Goal: Task Accomplishment & Management: Manage account settings

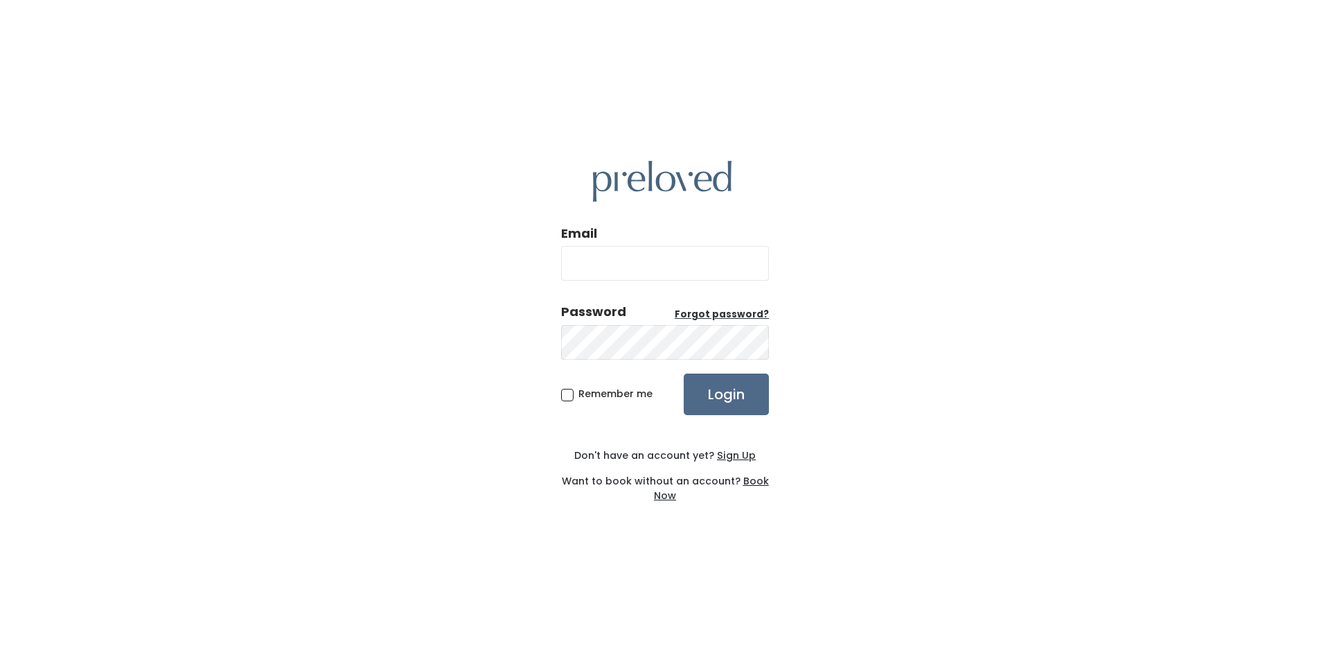
click at [611, 255] on input "Email" at bounding box center [665, 263] width 208 height 35
type input "jdlloyd312@gmail.com"
drag, startPoint x: 746, startPoint y: 395, endPoint x: 757, endPoint y: 438, distance: 45.0
click at [744, 396] on input "Login" at bounding box center [726, 394] width 85 height 42
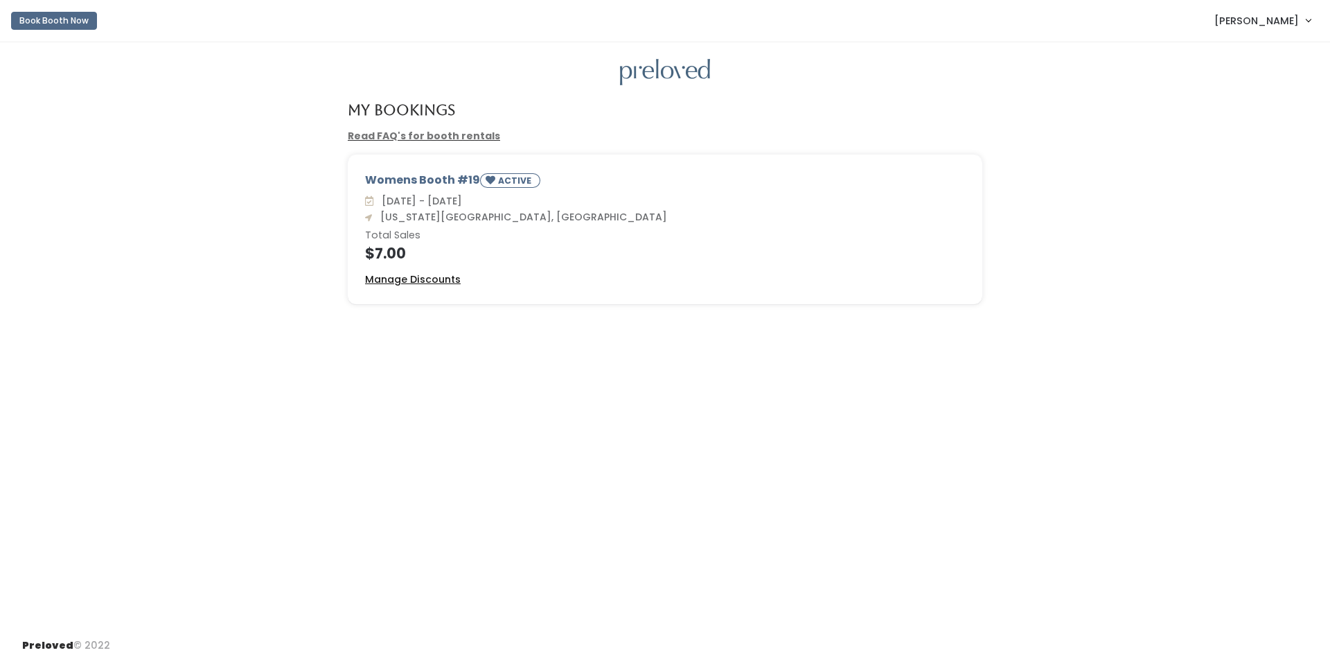
click at [441, 272] on u "Manage Discounts" at bounding box center [413, 279] width 96 height 14
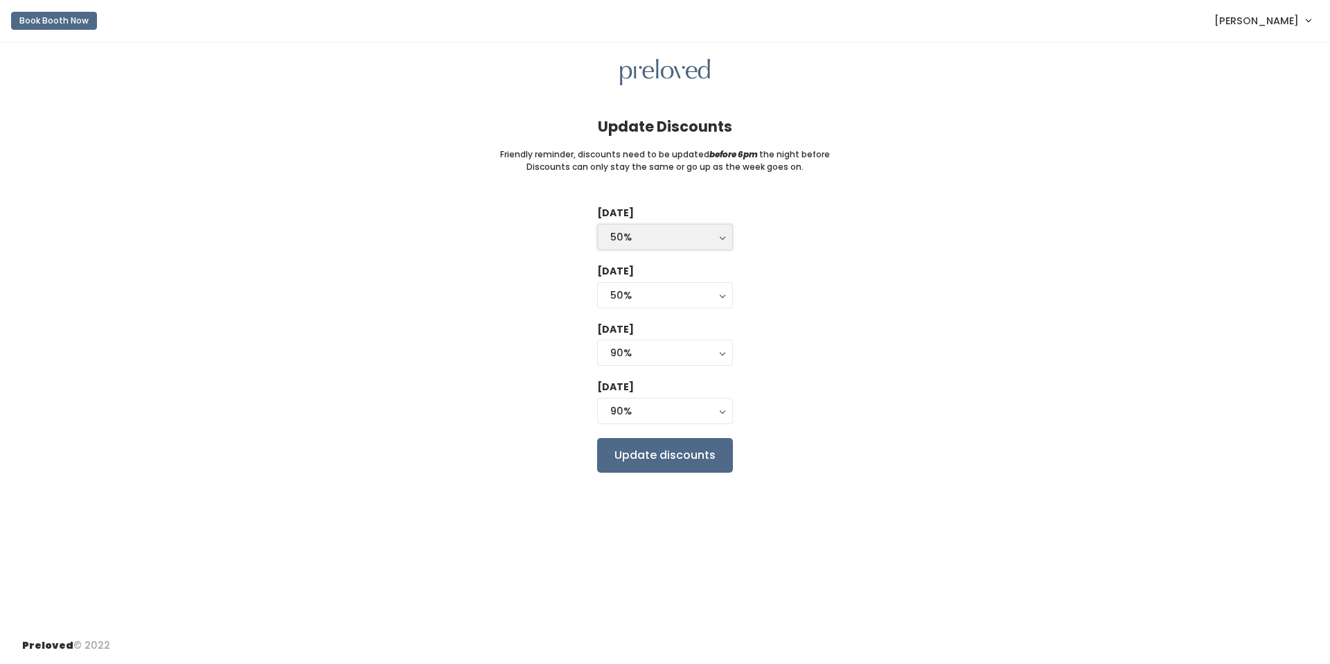
click at [722, 246] on button "50%" at bounding box center [665, 237] width 136 height 26
click at [718, 294] on link "25%" at bounding box center [665, 293] width 134 height 25
select select "25%"
click at [691, 459] on input "Update discounts" at bounding box center [665, 455] width 136 height 35
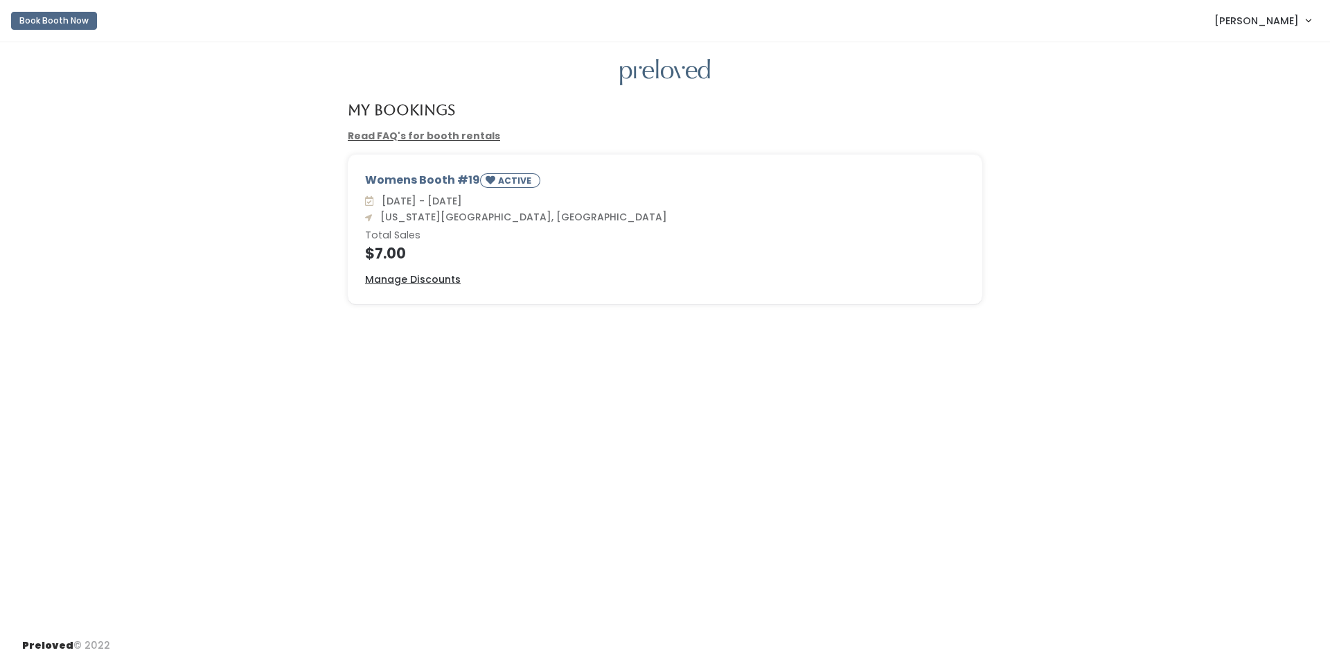
click at [1306, 24] on link "[PERSON_NAME]" at bounding box center [1262, 21] width 124 height 30
click at [1281, 122] on button "Logout" at bounding box center [1262, 116] width 124 height 25
